Goal: Task Accomplishment & Management: Complete application form

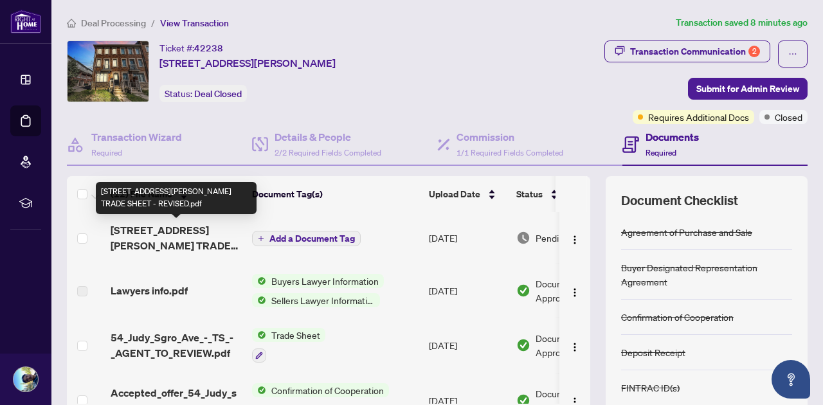
click at [147, 240] on span "54 Judy Sgro Ave TRADE SHEET - REVISED.pdf" at bounding box center [176, 237] width 131 height 31
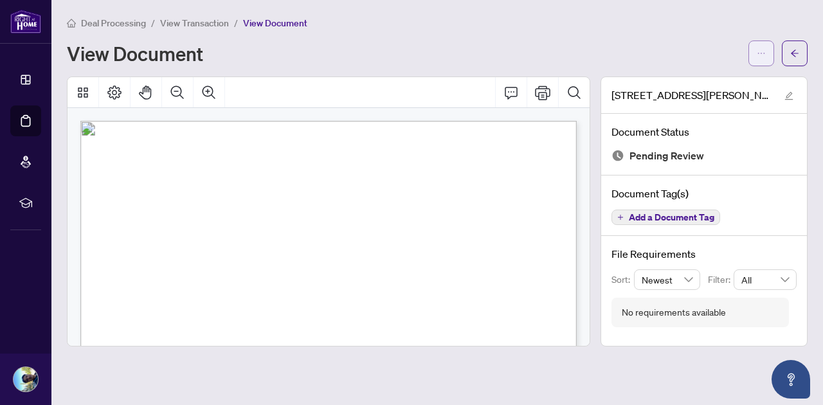
click at [762, 47] on span "button" at bounding box center [761, 53] width 9 height 21
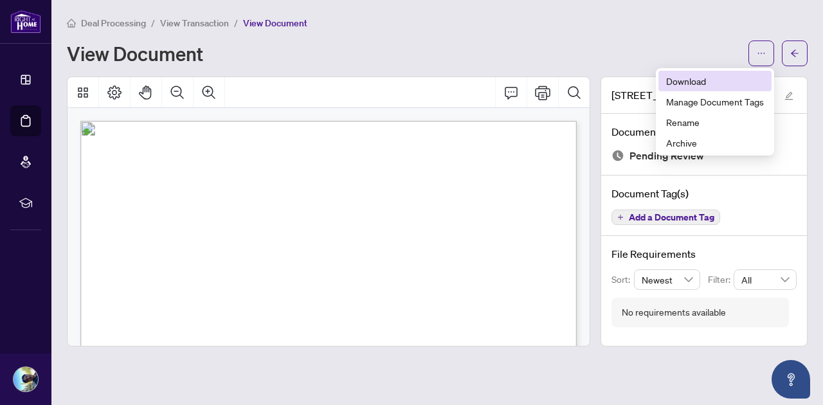
click at [705, 82] on span "Download" at bounding box center [715, 81] width 98 height 14
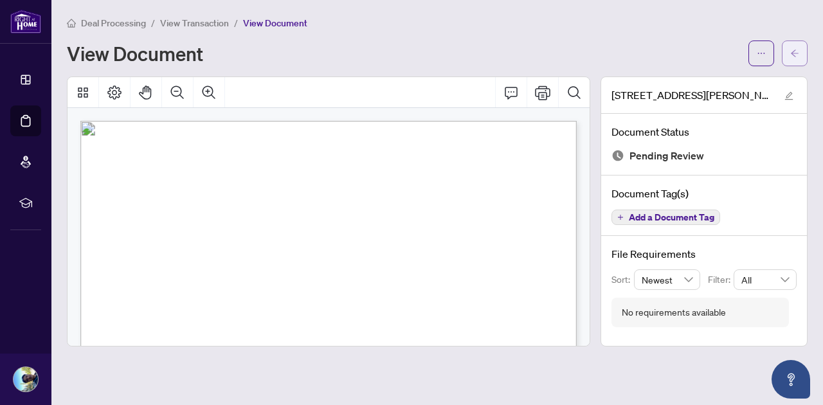
click at [800, 48] on button "button" at bounding box center [795, 54] width 26 height 26
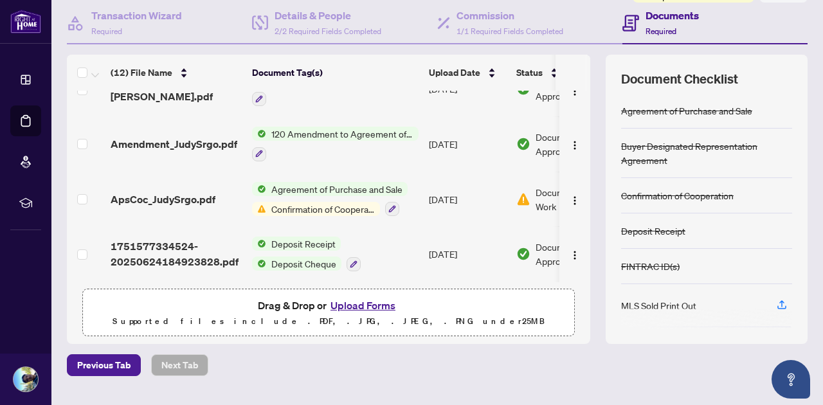
scroll to position [132, 0]
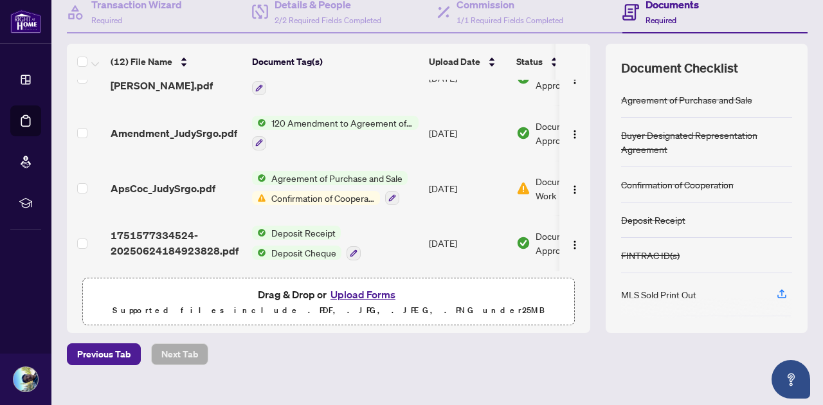
click at [356, 293] on button "Upload Forms" at bounding box center [363, 294] width 73 height 17
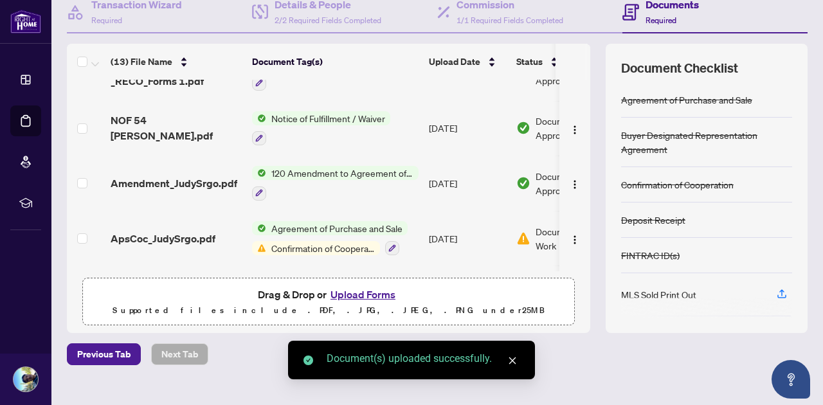
click at [513, 359] on icon "close" at bounding box center [512, 361] width 7 height 7
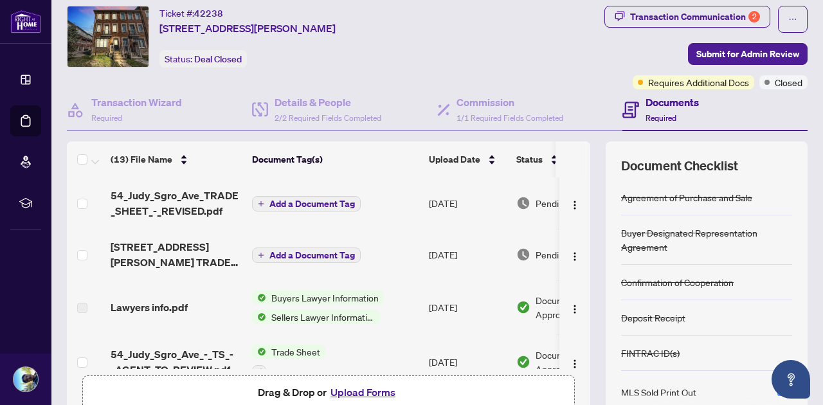
scroll to position [0, 0]
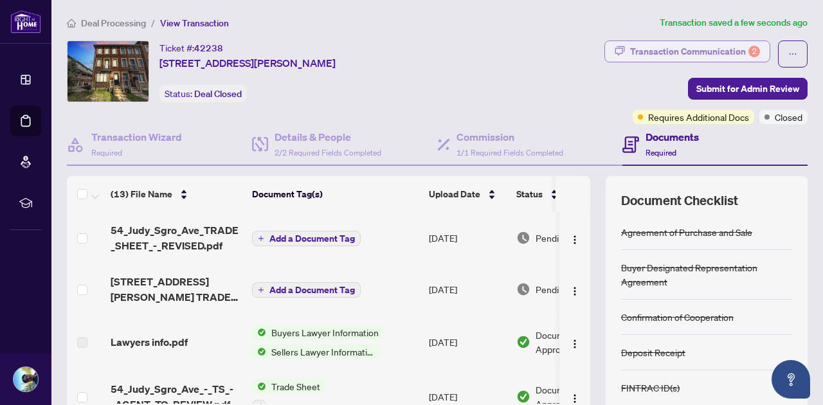
click at [705, 46] on div "Transaction Communication 2" at bounding box center [695, 51] width 130 height 21
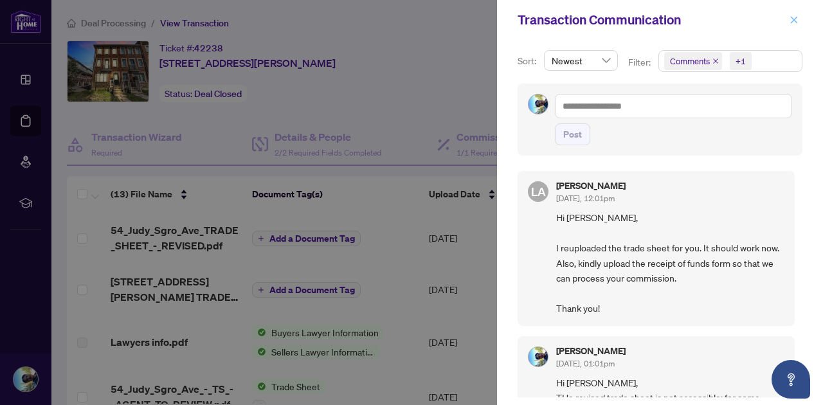
click at [792, 20] on icon "close" at bounding box center [794, 19] width 9 height 9
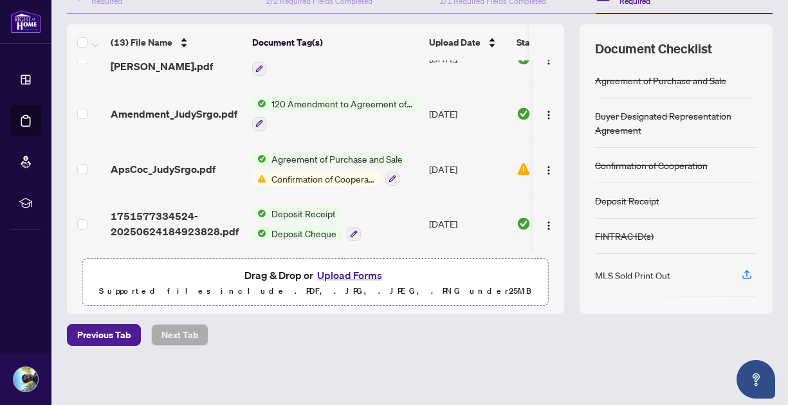
scroll to position [152, 0]
click at [337, 273] on button "Upload Forms" at bounding box center [349, 274] width 73 height 17
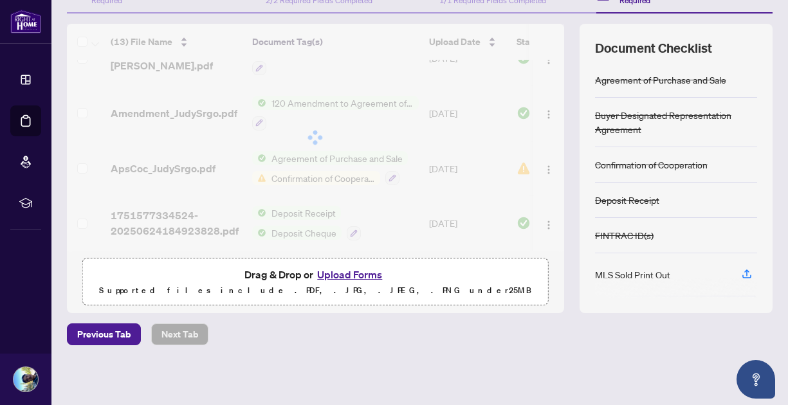
scroll to position [168, 0]
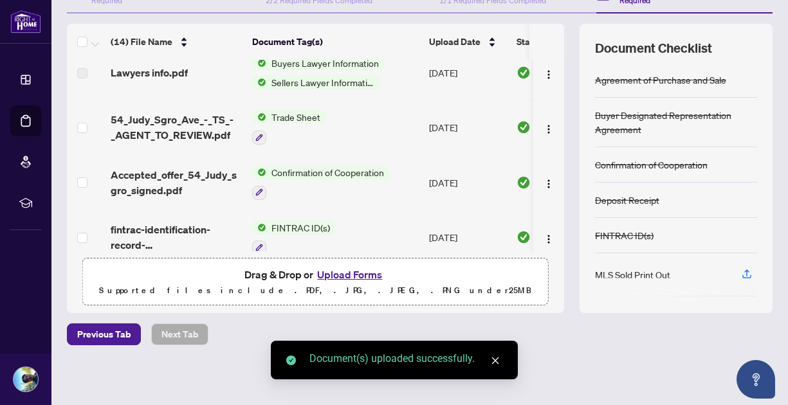
click at [497, 362] on icon "close" at bounding box center [494, 361] width 7 height 7
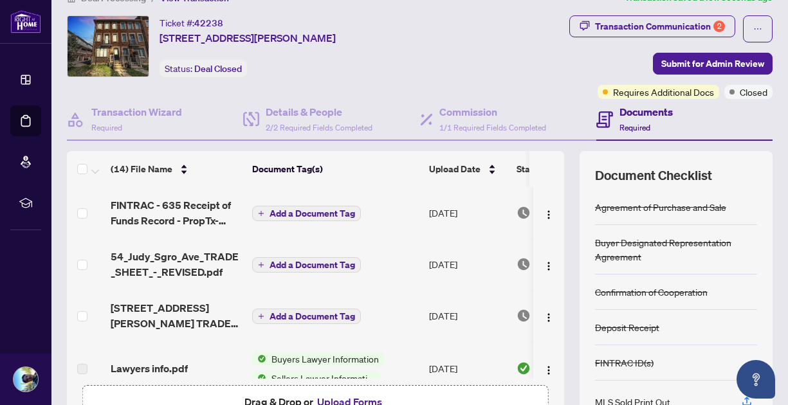
scroll to position [0, 0]
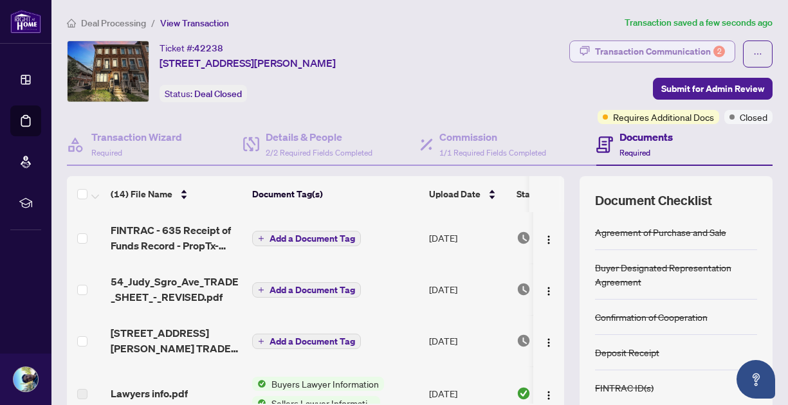
click at [669, 51] on div "Transaction Communication 2" at bounding box center [660, 51] width 130 height 21
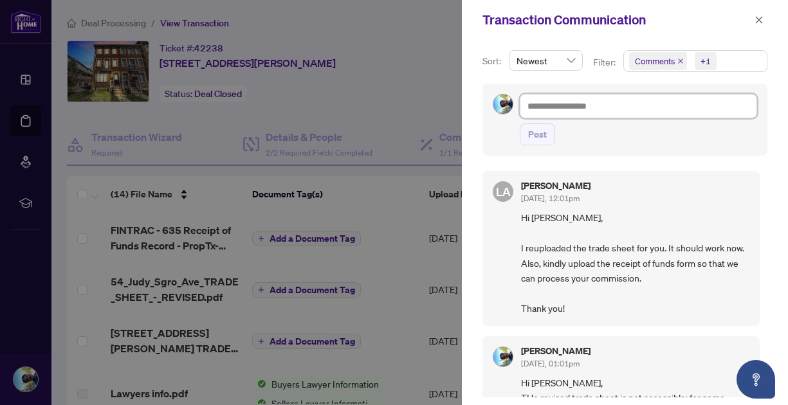
click at [574, 104] on textarea at bounding box center [638, 106] width 237 height 24
type textarea "*"
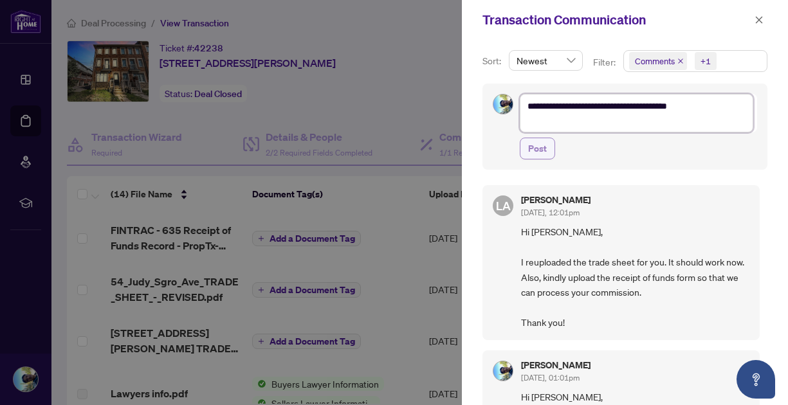
type textarea "**********"
click at [540, 145] on span "Post" at bounding box center [537, 148] width 19 height 21
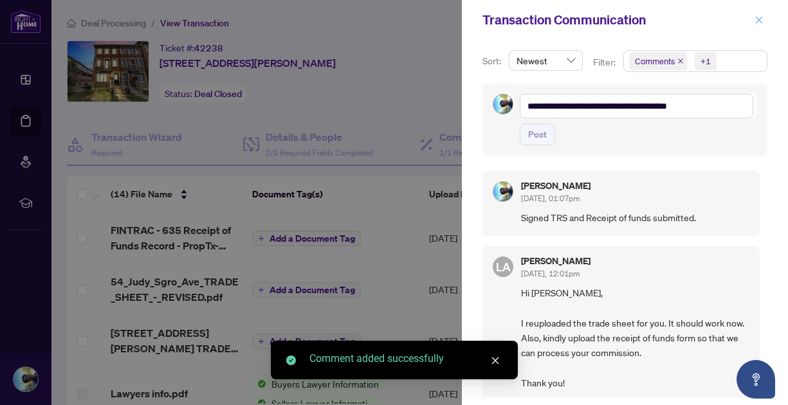
click at [758, 18] on icon "close" at bounding box center [758, 19] width 9 height 9
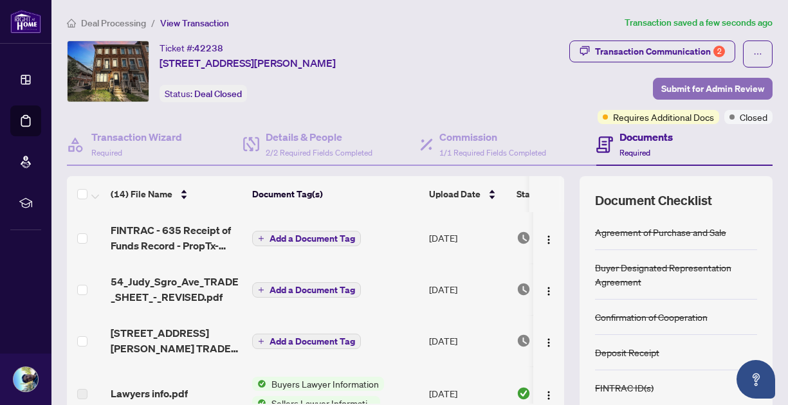
click at [708, 87] on span "Submit for Admin Review" at bounding box center [712, 88] width 103 height 21
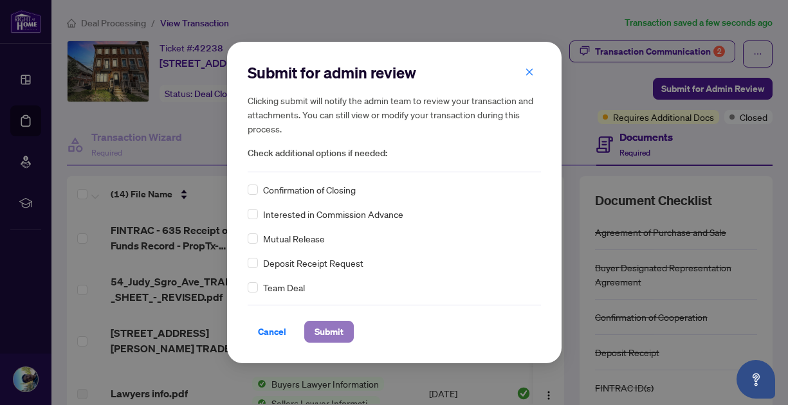
click at [325, 334] on span "Submit" at bounding box center [328, 332] width 29 height 21
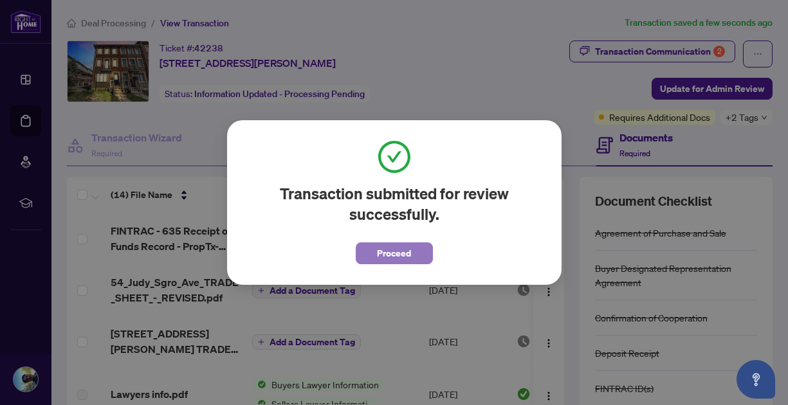
click at [372, 253] on button "Proceed" at bounding box center [394, 253] width 77 height 22
